Goal: Go to known website: Access a specific website the user already knows

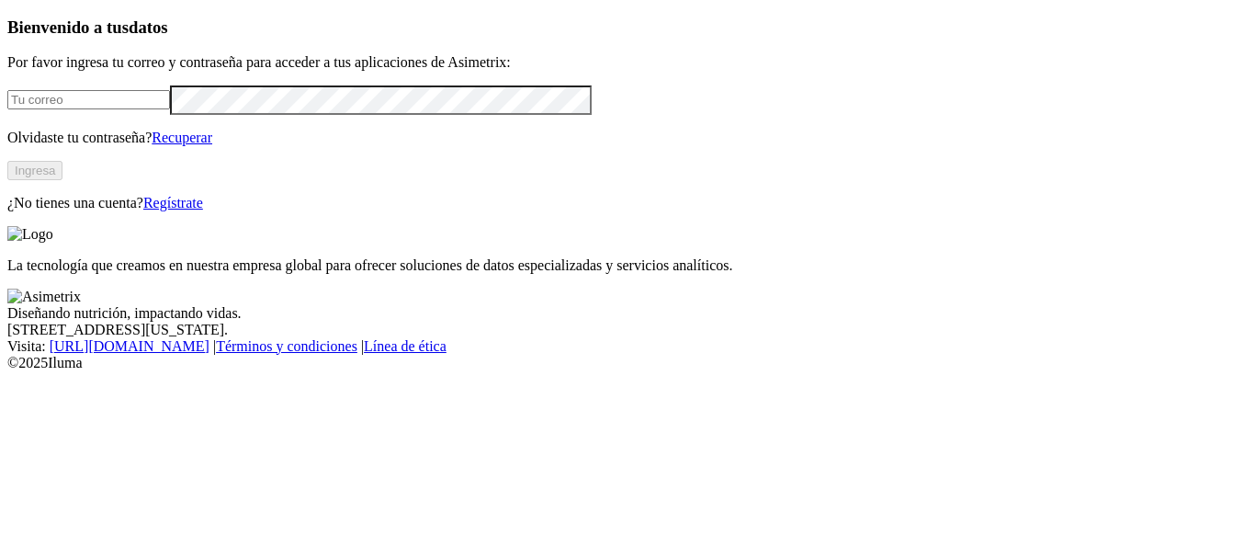
type input "[PERSON_NAME][EMAIL_ADDRESS][PERSON_NAME][DOMAIN_NAME]"
click at [62, 180] on button "Ingresa" at bounding box center [34, 170] width 55 height 19
